Goal: Information Seeking & Learning: Find specific fact

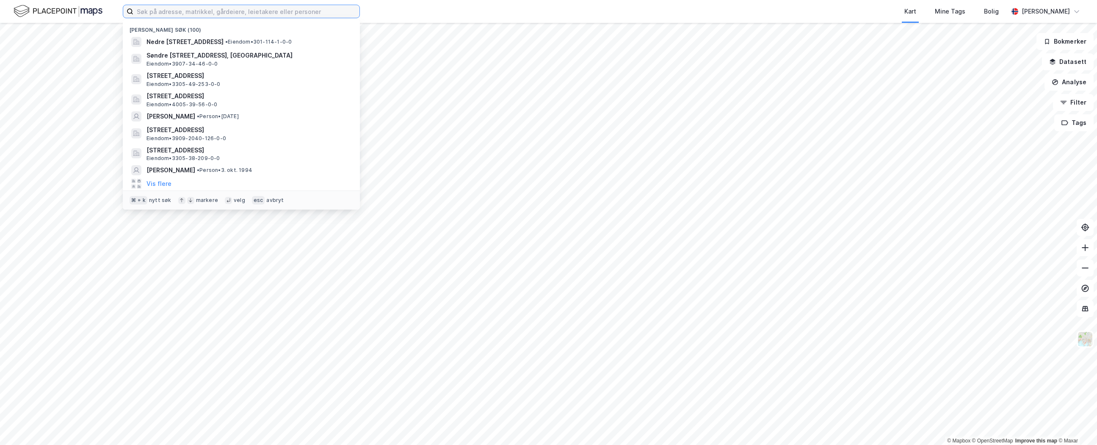
click at [253, 13] on input at bounding box center [246, 11] width 226 height 13
paste input "[PERSON_NAME]"
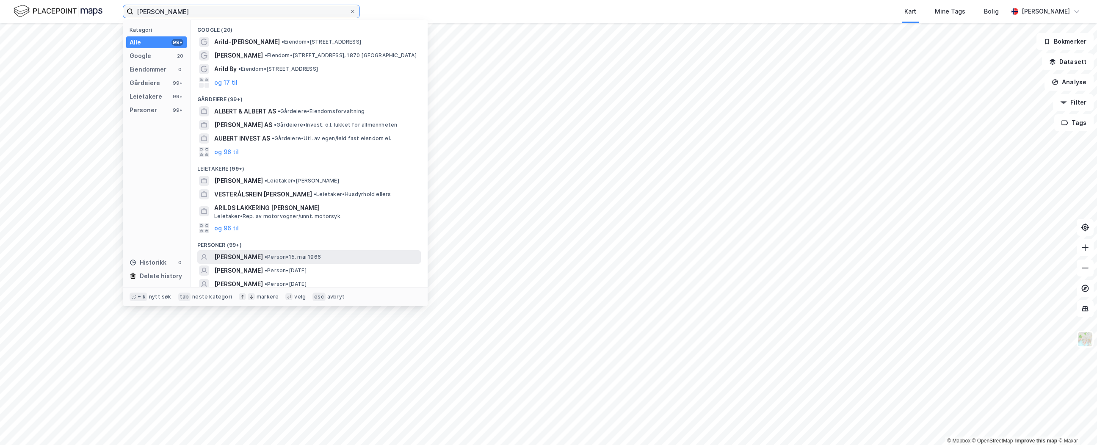
type input "[PERSON_NAME]"
click at [362, 255] on div "[PERSON_NAME] • Person • [DATE]" at bounding box center [316, 257] width 205 height 10
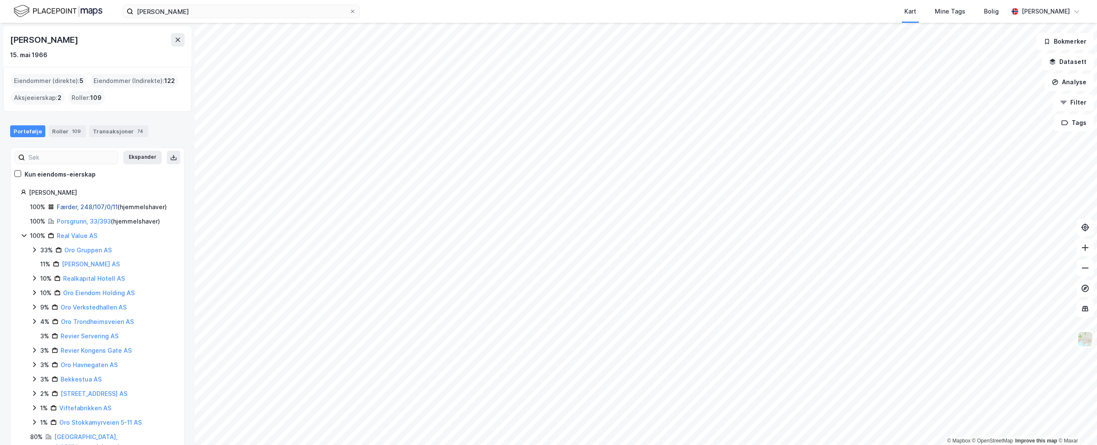
click at [102, 208] on link "Færder, 248/107/0/11" at bounding box center [87, 206] width 61 height 7
click at [95, 222] on link "Porsgrunn, 33/393" at bounding box center [84, 221] width 54 height 7
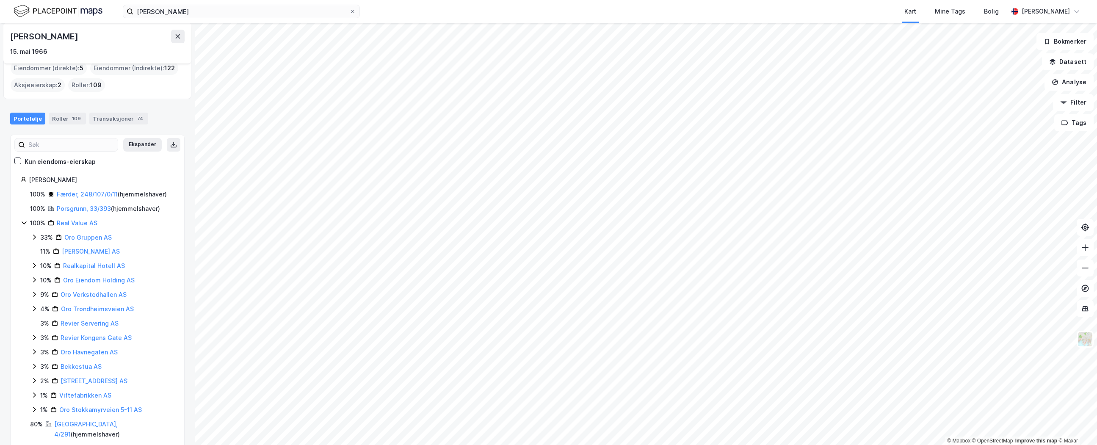
scroll to position [3, 0]
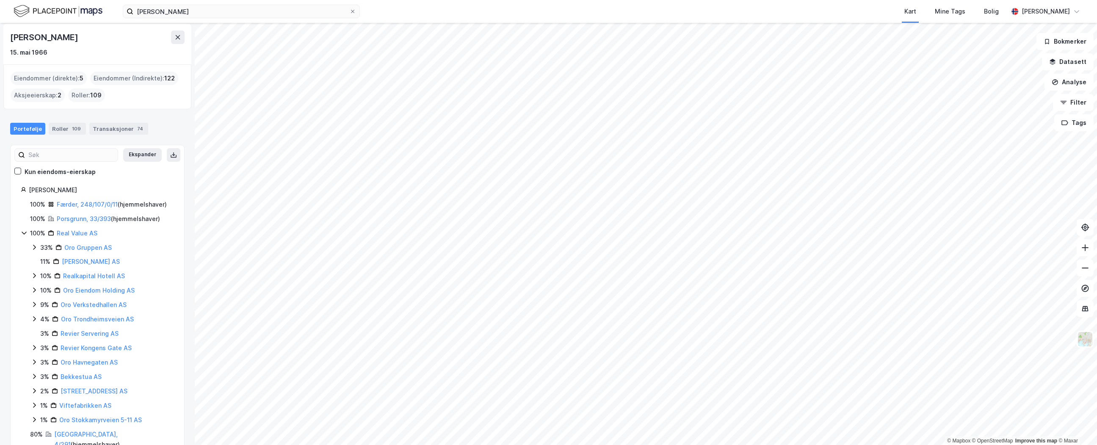
click at [25, 234] on icon at bounding box center [24, 232] width 7 height 7
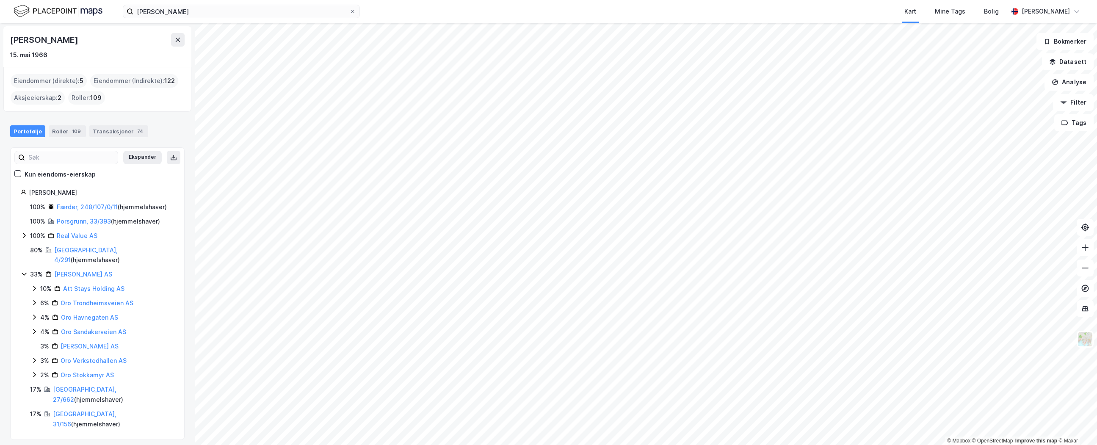
click at [25, 270] on icon at bounding box center [24, 273] width 7 height 7
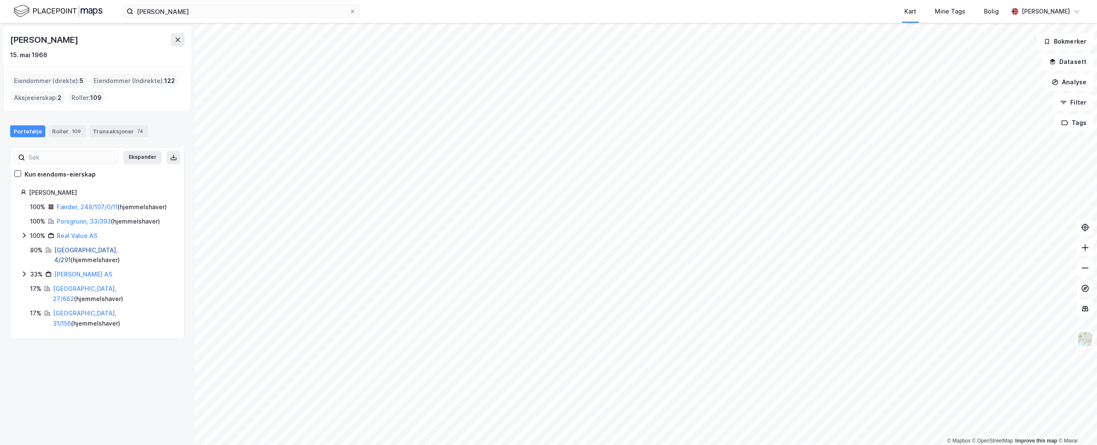
click at [72, 251] on link "[GEOGRAPHIC_DATA], 4/291" at bounding box center [85, 254] width 63 height 17
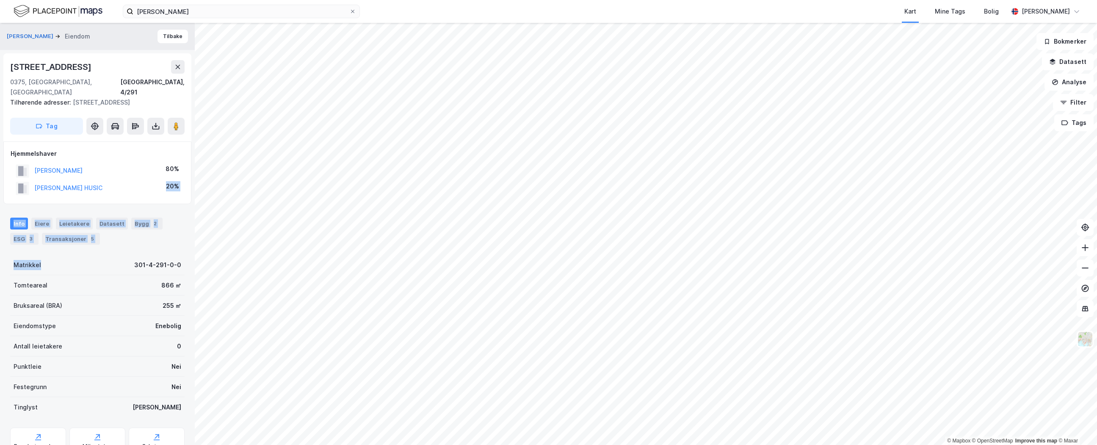
drag, startPoint x: 115, startPoint y: 177, endPoint x: 49, endPoint y: 253, distance: 100.8
click at [49, 253] on div "[PERSON_NAME] [PERSON_NAME] [STREET_ADDRESS], 4/291 Tilhørende adresser: [STREE…" at bounding box center [97, 234] width 195 height 422
click at [82, 233] on div "Transaksjoner 5" at bounding box center [71, 239] width 58 height 12
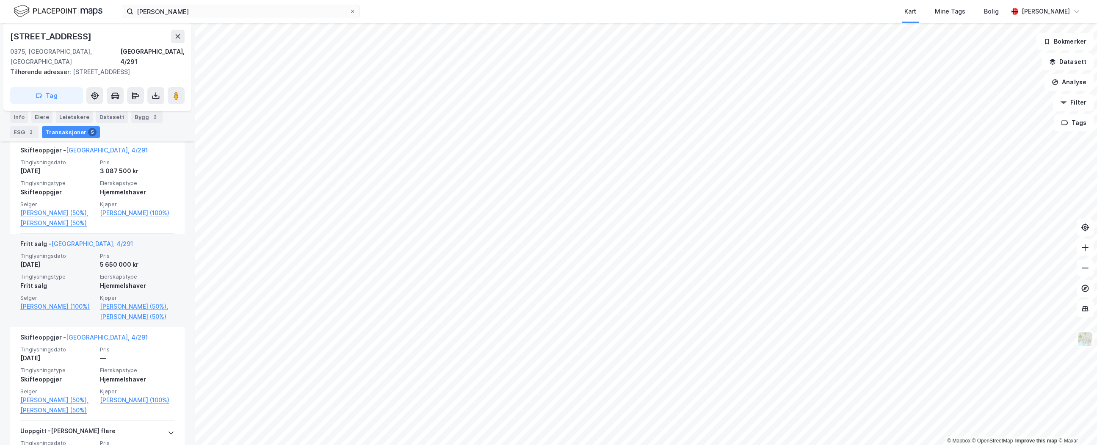
scroll to position [362, 0]
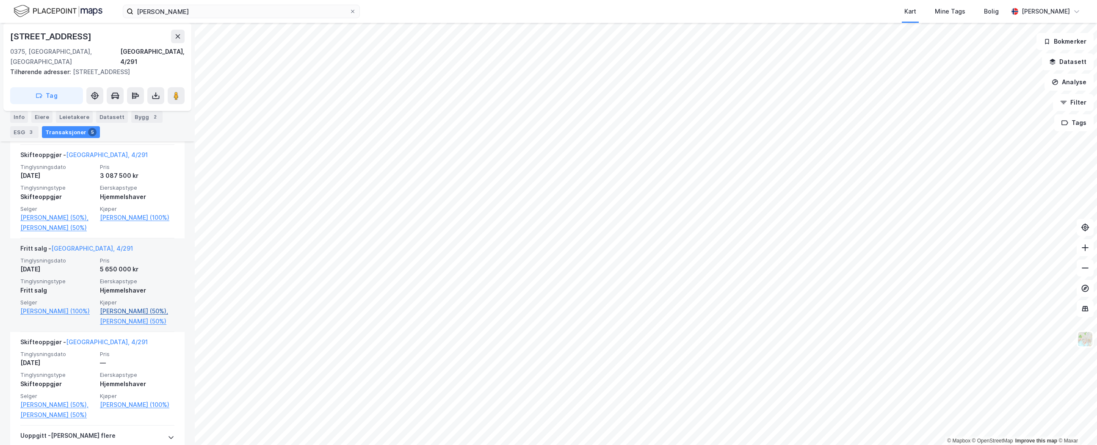
click at [127, 306] on link "[PERSON_NAME] (50%)," at bounding box center [137, 311] width 74 height 10
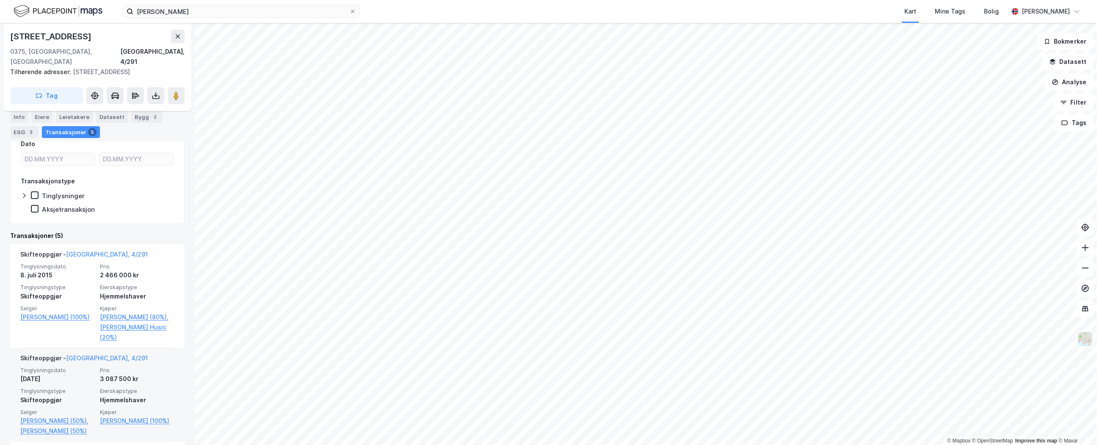
scroll to position [221, 0]
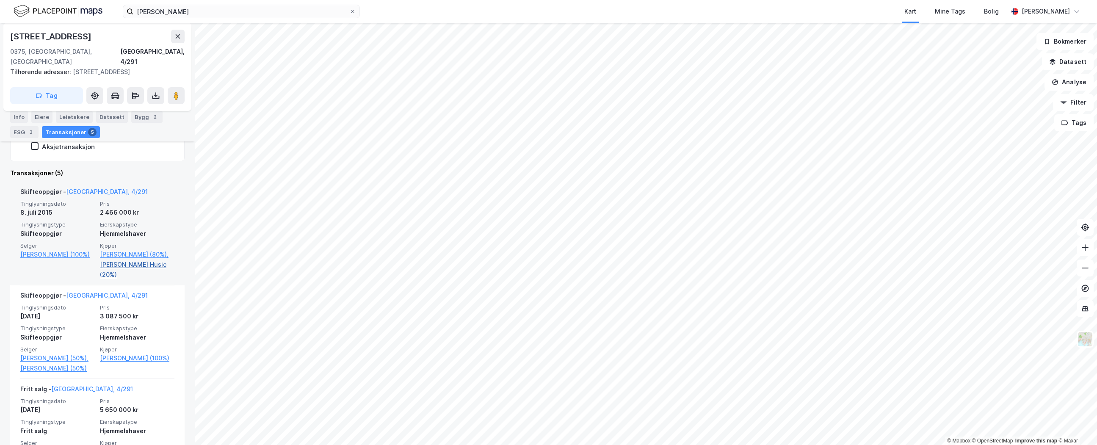
click at [142, 259] on link "[PERSON_NAME] Husic (20%)" at bounding box center [137, 269] width 74 height 20
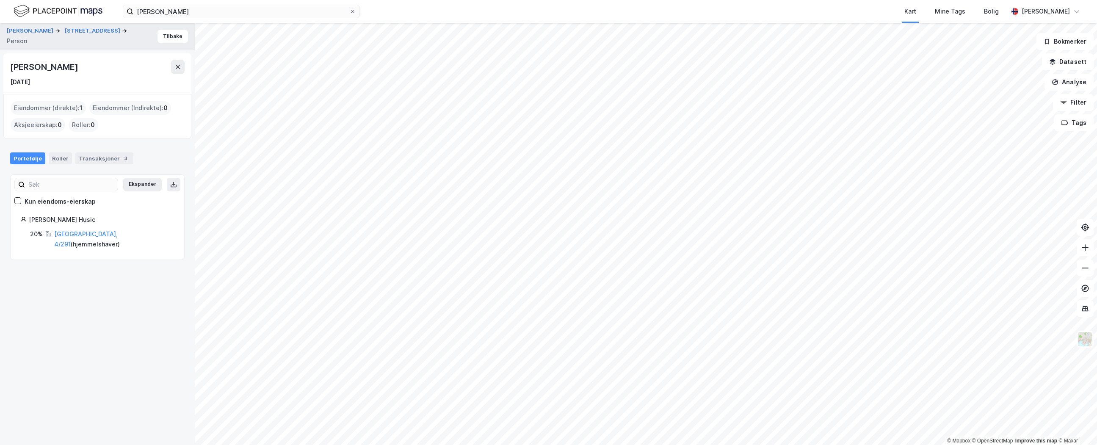
drag, startPoint x: 88, startPoint y: 70, endPoint x: 7, endPoint y: 71, distance: 81.7
click at [7, 71] on div "[PERSON_NAME] [DATE]" at bounding box center [97, 73] width 188 height 41
copy div "[PERSON_NAME]"
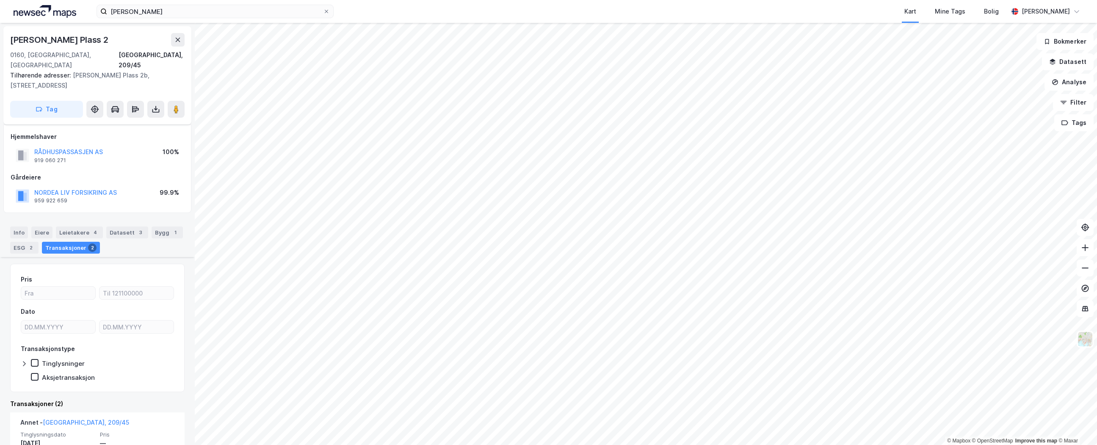
scroll to position [154, 0]
